Goal: Obtain resource: Download file/media

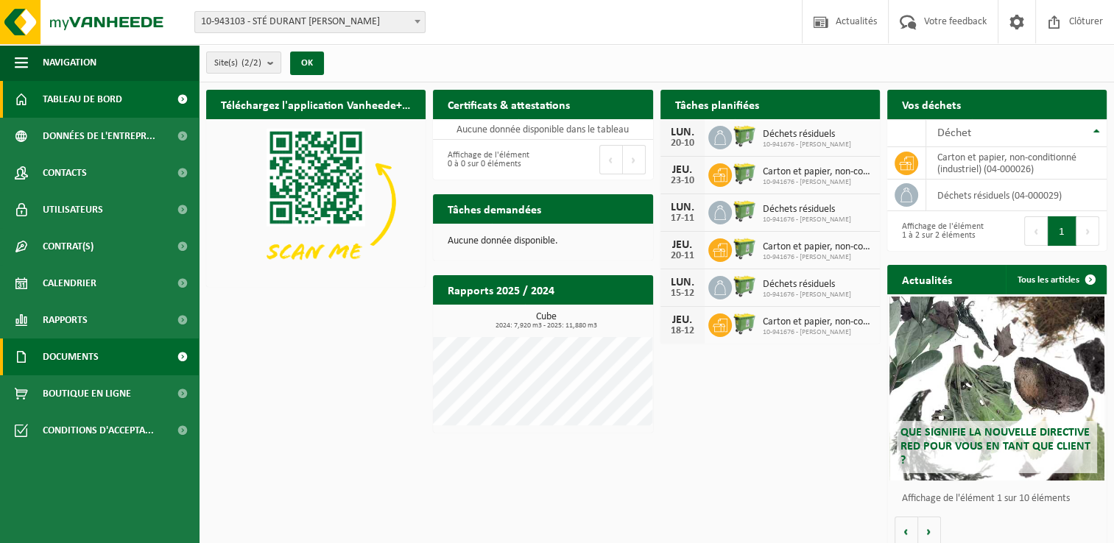
click at [185, 353] on span at bounding box center [182, 357] width 33 height 37
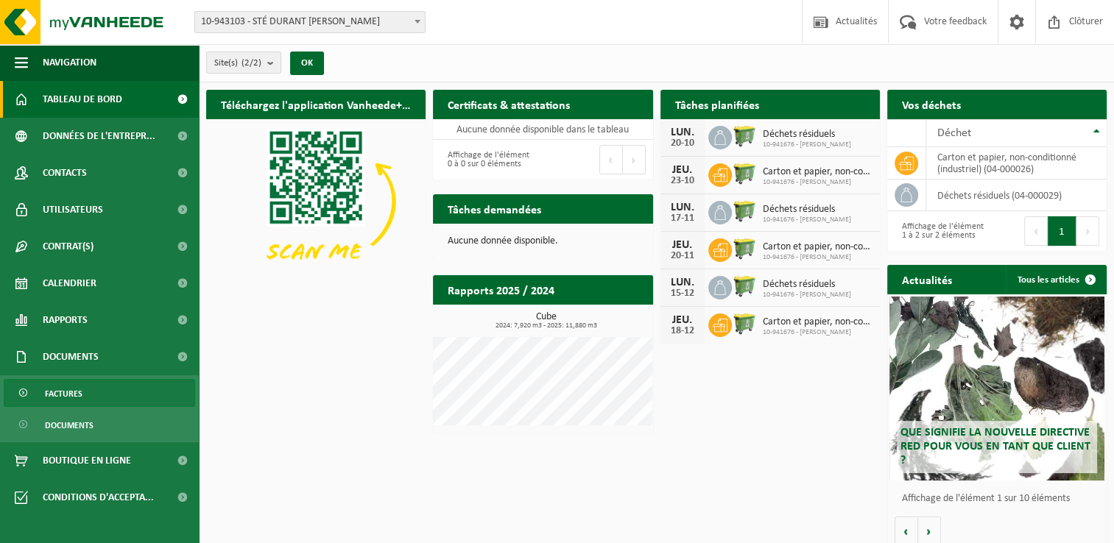
click at [60, 396] on span "Factures" at bounding box center [64, 394] width 38 height 28
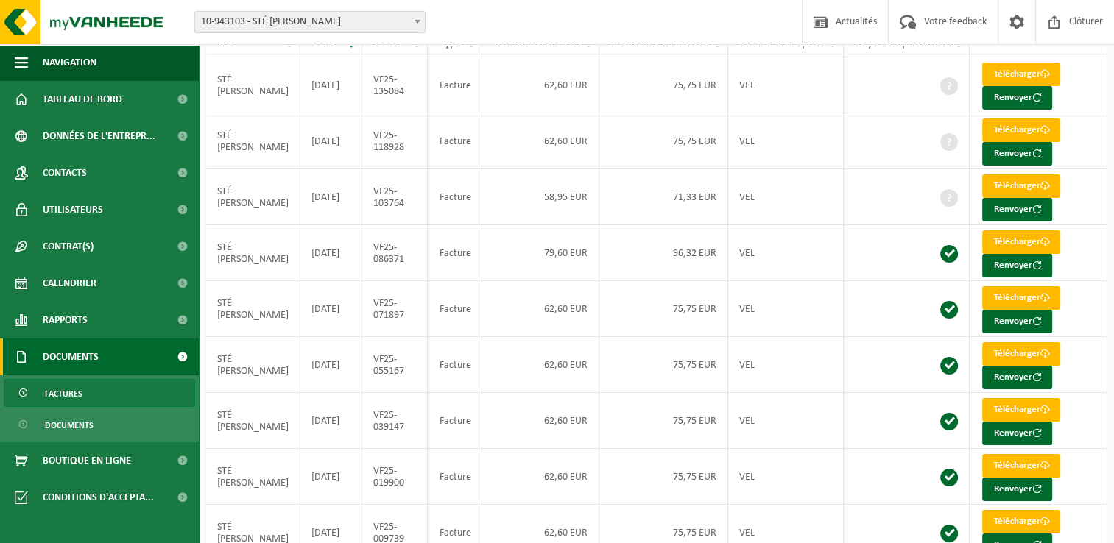
scroll to position [63, 0]
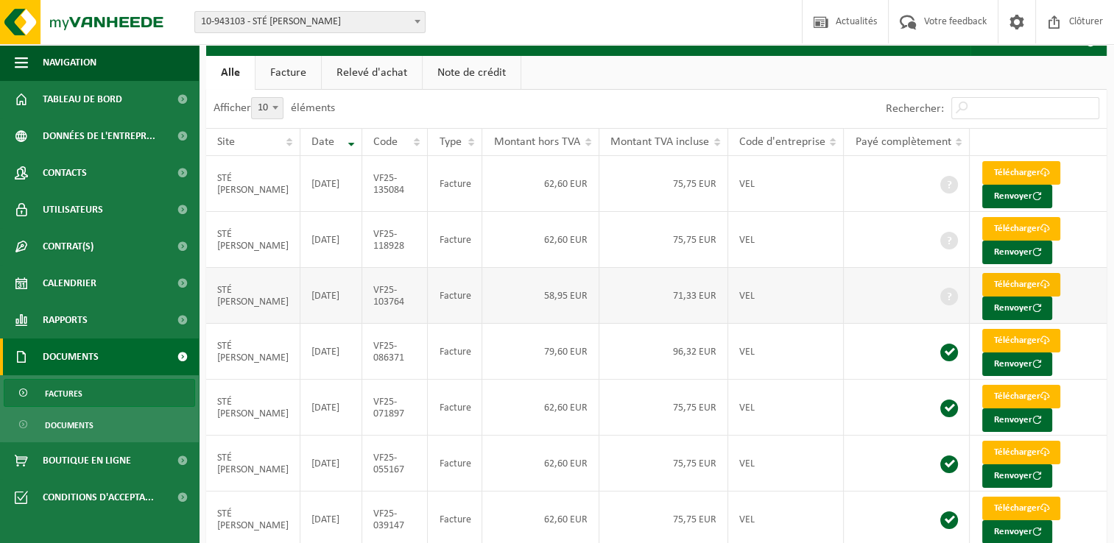
click at [1007, 287] on link "Télécharger" at bounding box center [1021, 285] width 78 height 24
click at [1014, 244] on button "Renvoyer" at bounding box center [1017, 253] width 70 height 24
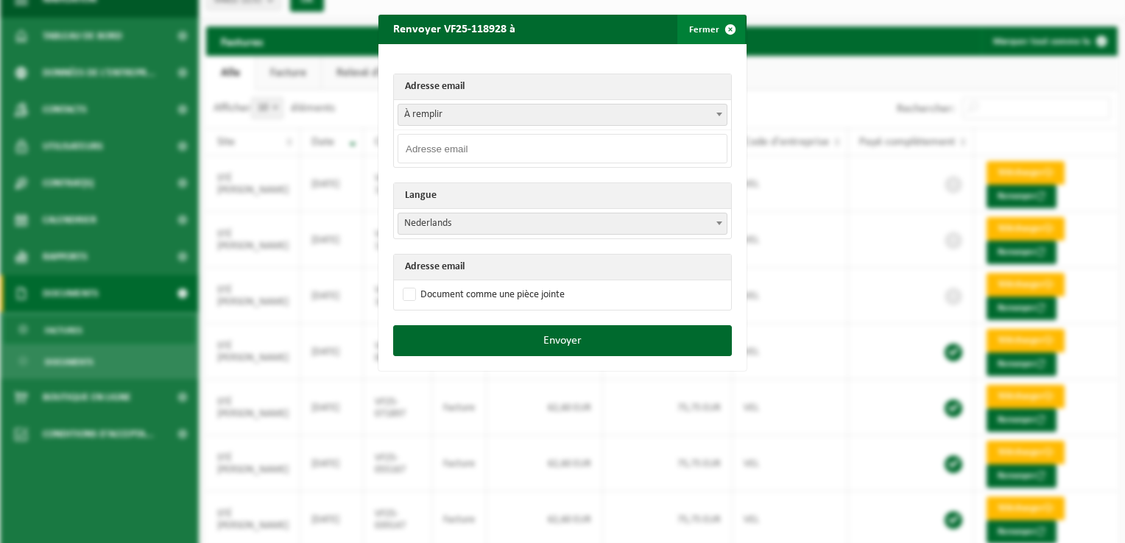
click at [726, 27] on span "button" at bounding box center [730, 29] width 29 height 29
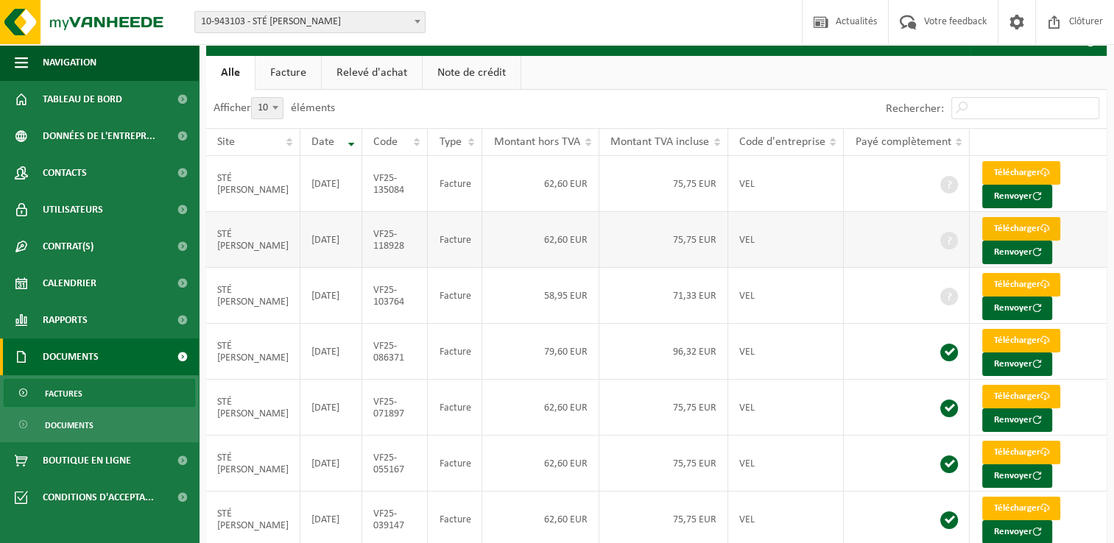
click at [1025, 225] on link "Télécharger" at bounding box center [1021, 229] width 78 height 24
click at [1000, 170] on link "Télécharger" at bounding box center [1021, 173] width 78 height 24
